Goal: Information Seeking & Learning: Learn about a topic

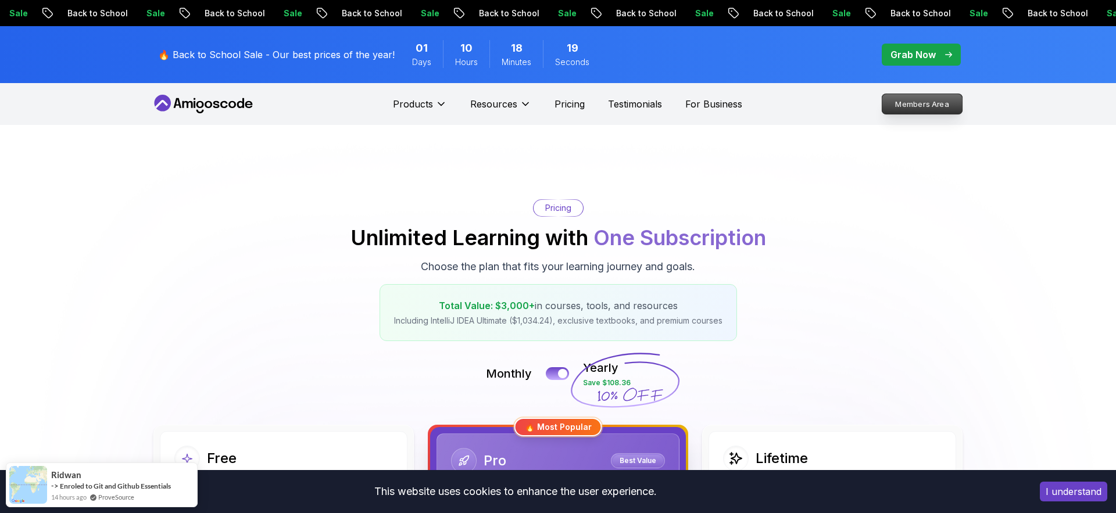
click at [933, 111] on p "Members Area" at bounding box center [922, 104] width 80 height 20
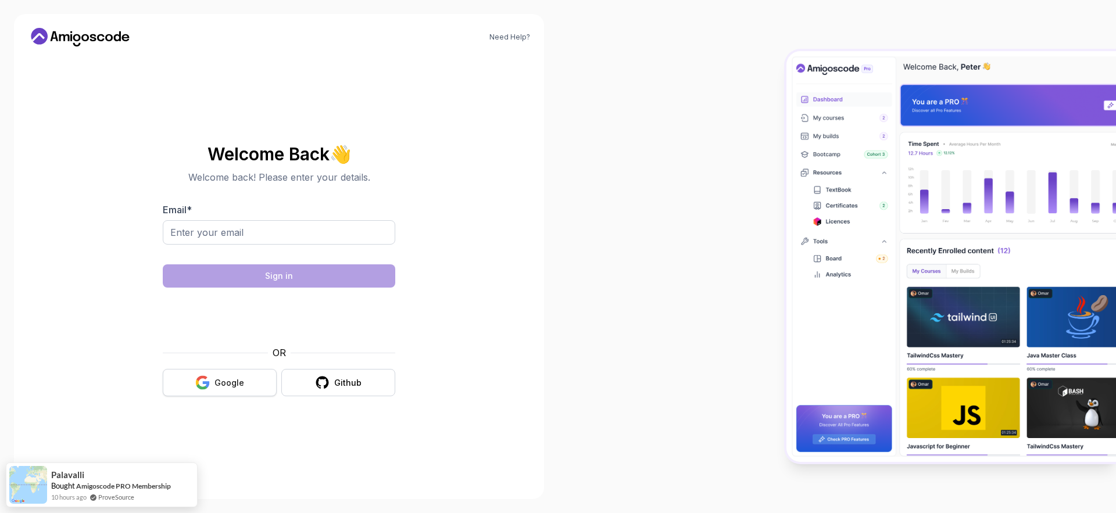
click at [203, 376] on icon "button" at bounding box center [202, 383] width 15 height 15
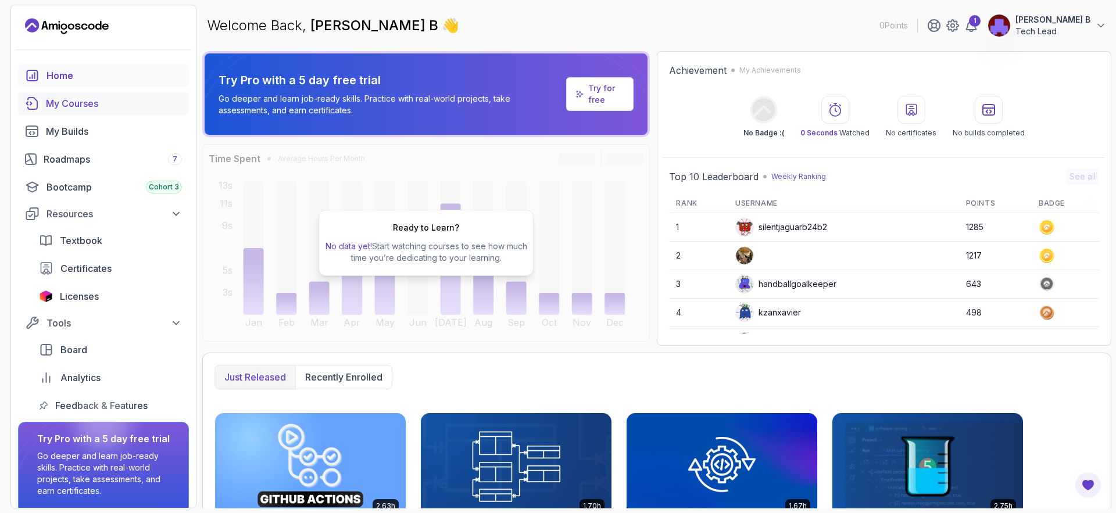
click at [68, 110] on div "My Courses" at bounding box center [114, 104] width 136 height 14
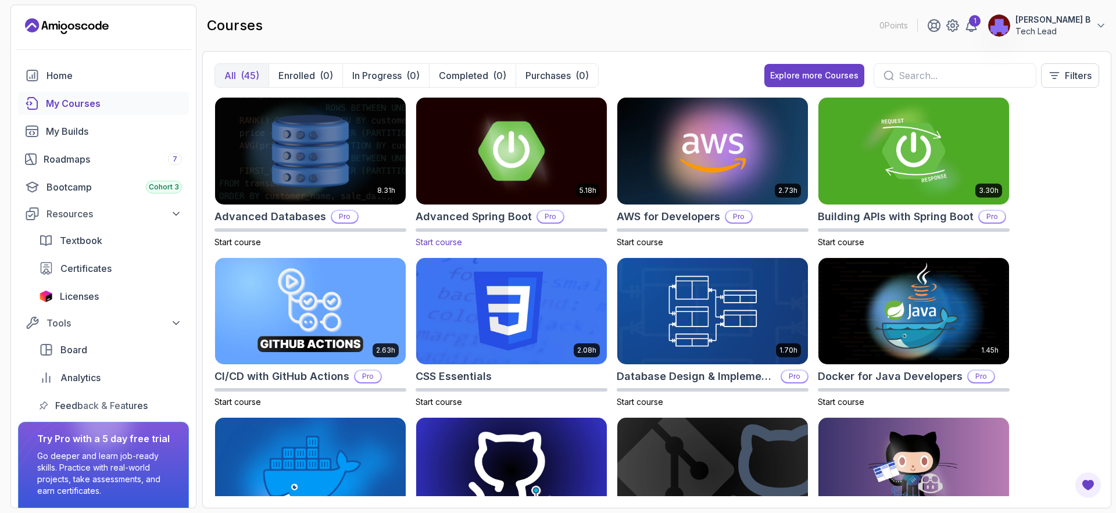
click at [500, 173] on img at bounding box center [512, 151] width 200 height 112
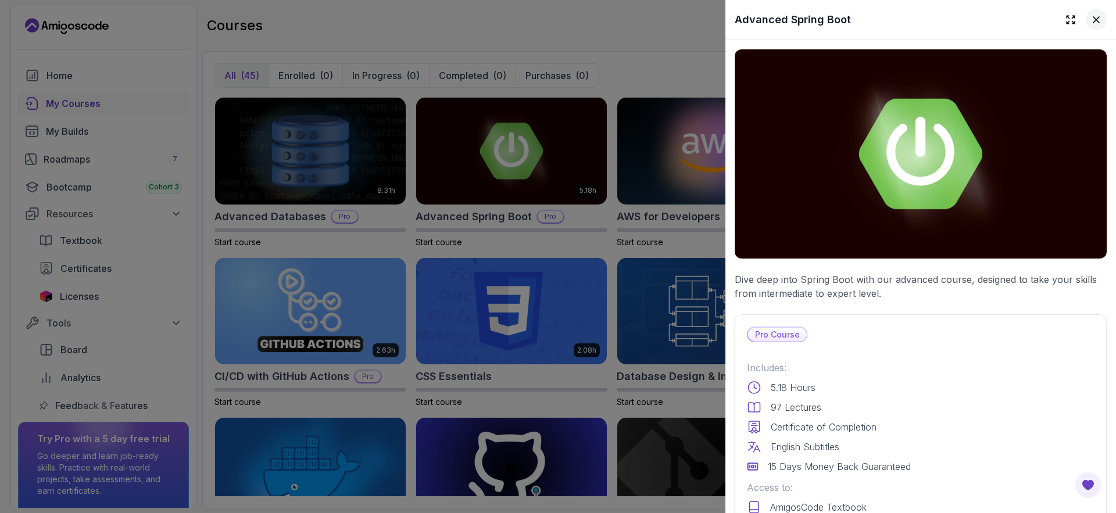
click at [1093, 24] on icon at bounding box center [1097, 20] width 12 height 12
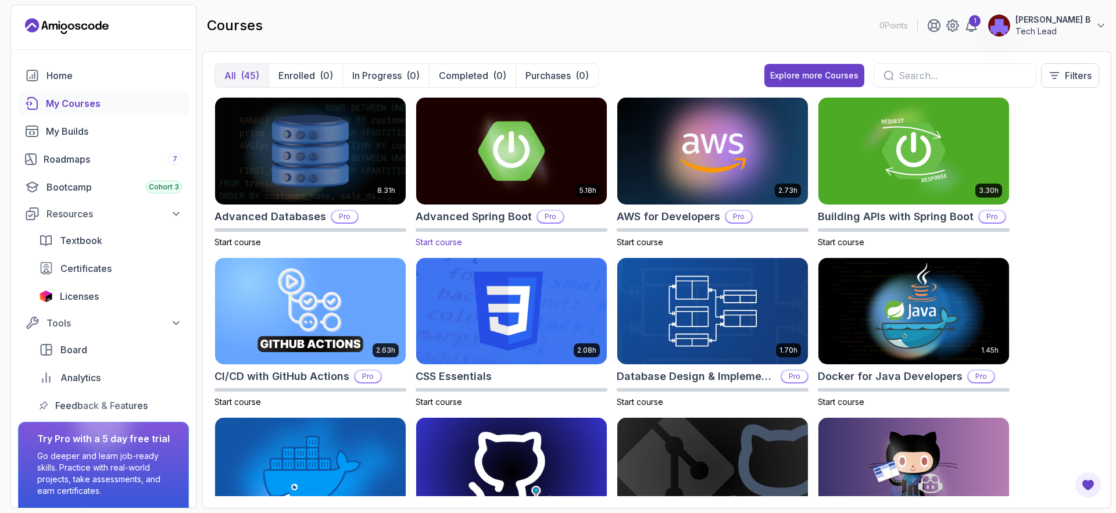
click at [542, 151] on img at bounding box center [512, 151] width 200 height 112
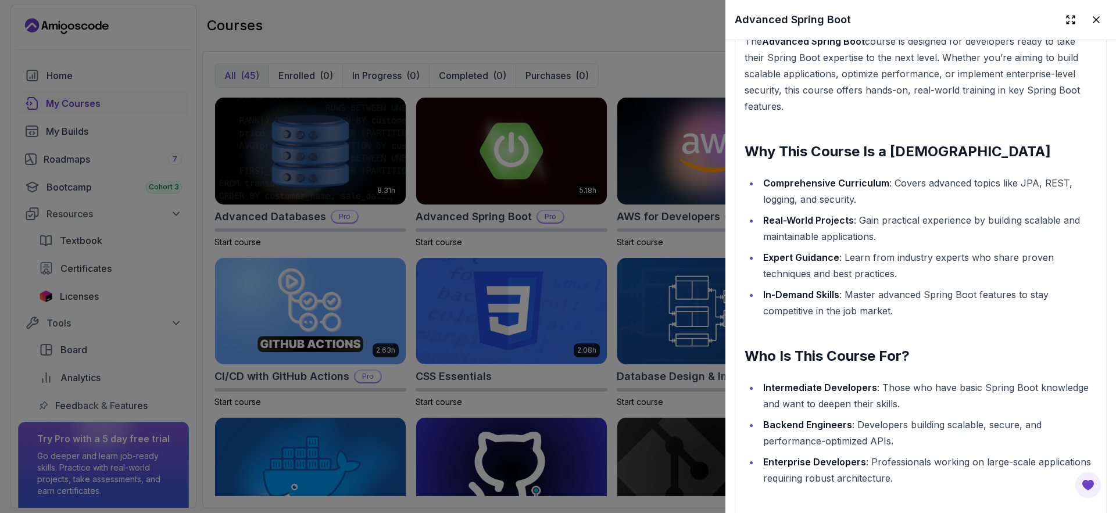
scroll to position [1277, 0]
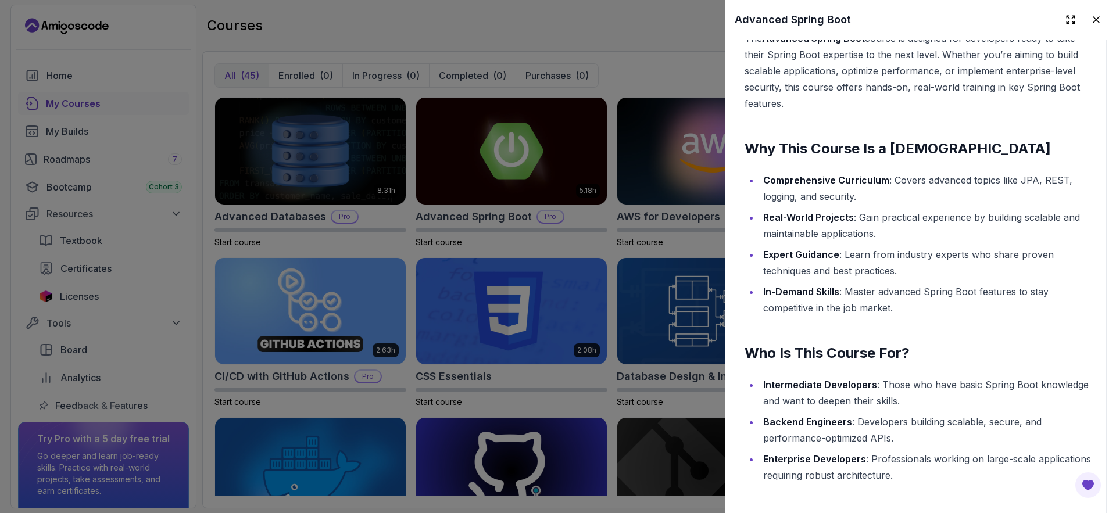
click at [552, 52] on div at bounding box center [558, 256] width 1116 height 513
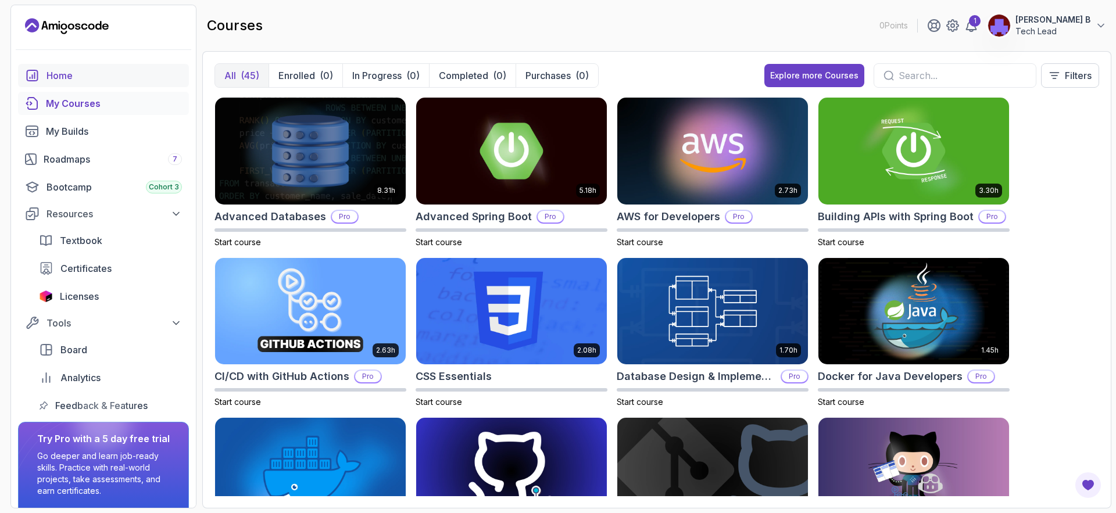
click at [70, 76] on div "Home" at bounding box center [114, 76] width 135 height 14
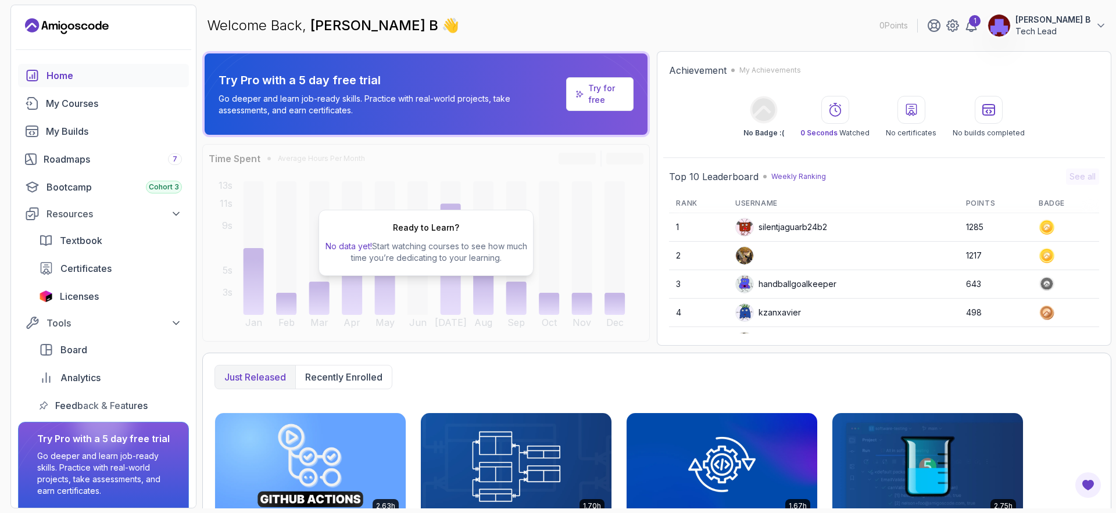
click at [1062, 29] on p "Tech Lead" at bounding box center [1053, 32] width 75 height 12
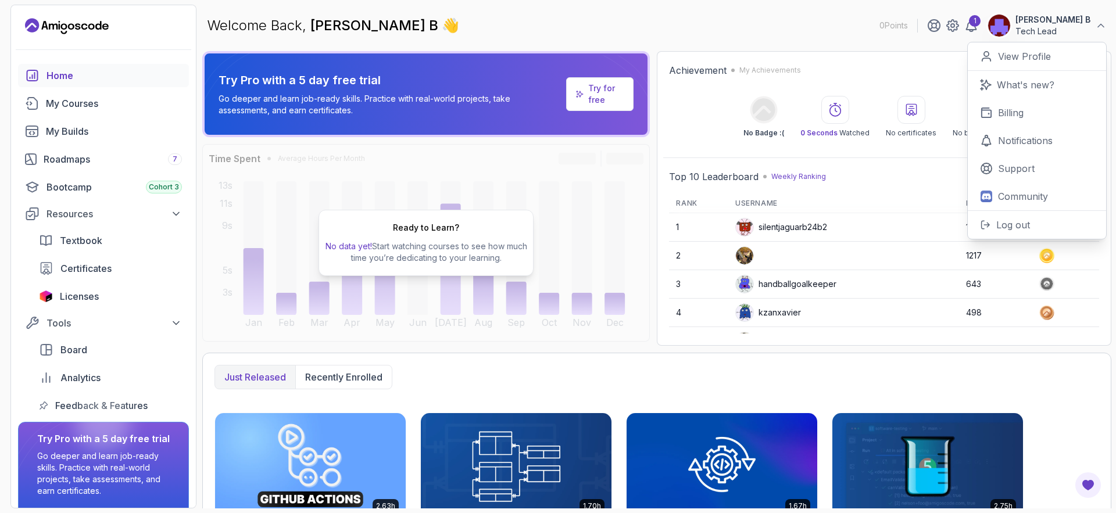
click at [909, 47] on main "Welcome Back, Siva B 👋 0 Points 1 Siva B Tech Lead 0 Points View Profile What's…" at bounding box center [656, 257] width 909 height 504
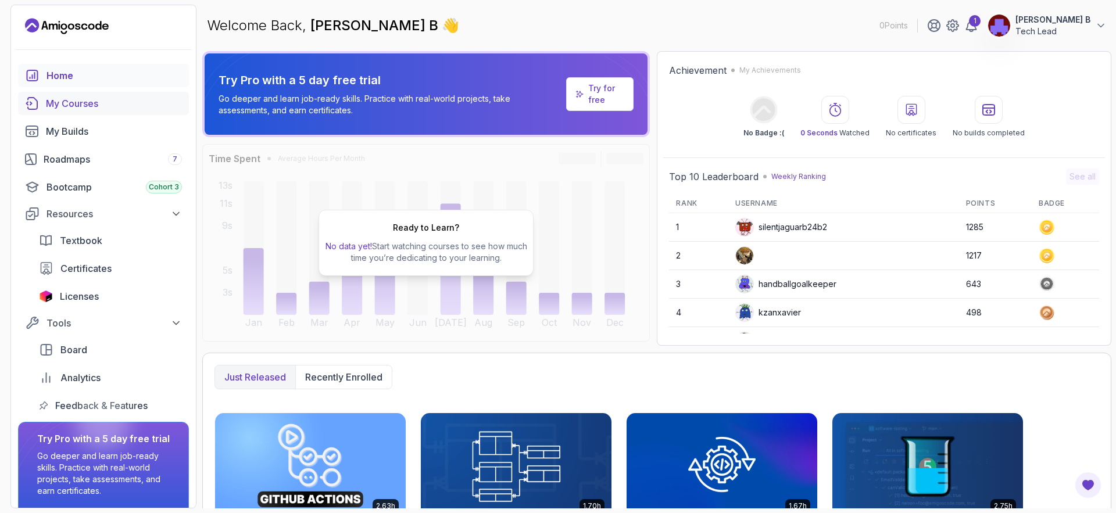
click at [68, 110] on link "My Courses" at bounding box center [103, 103] width 171 height 23
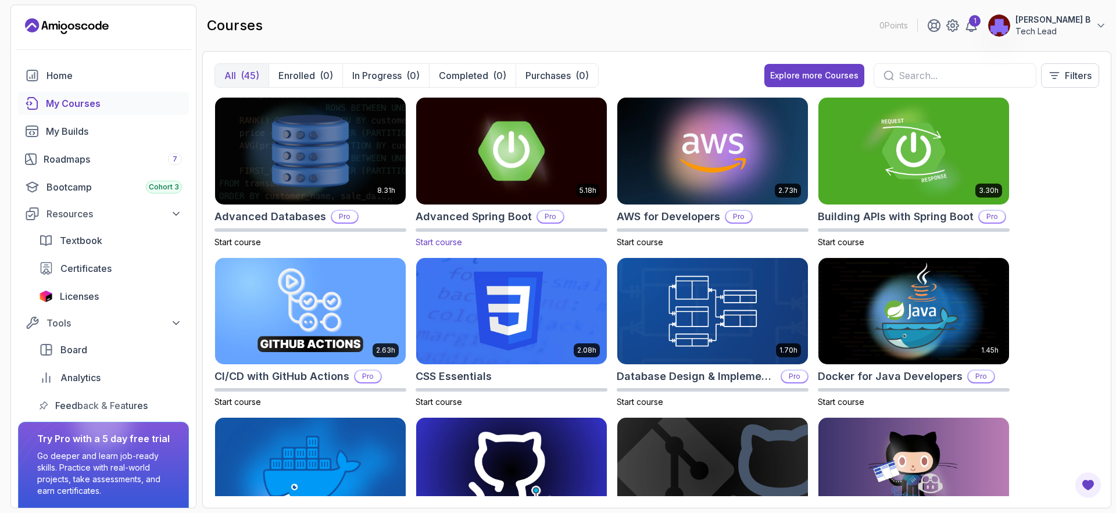
click at [538, 172] on img at bounding box center [512, 151] width 200 height 112
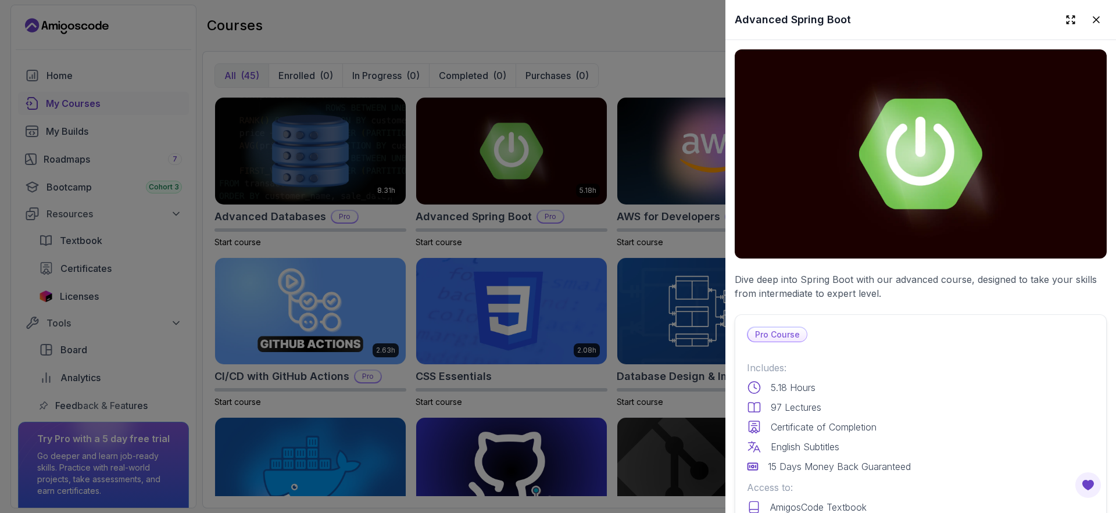
click at [775, 333] on p "Pro Course" at bounding box center [777, 335] width 59 height 14
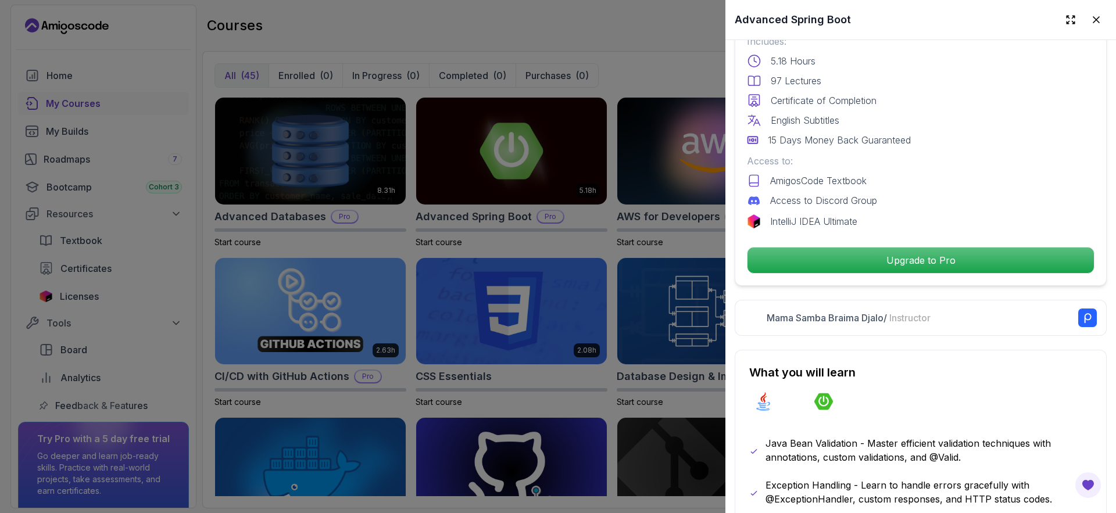
scroll to position [330, 0]
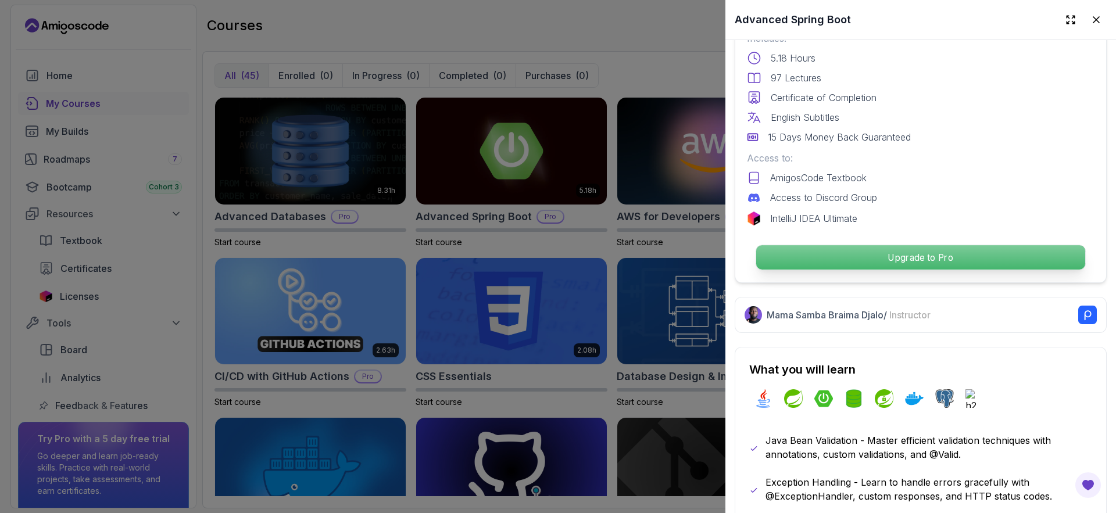
click at [901, 259] on p "Upgrade to Pro" at bounding box center [920, 257] width 329 height 24
